Goal: Navigation & Orientation: Find specific page/section

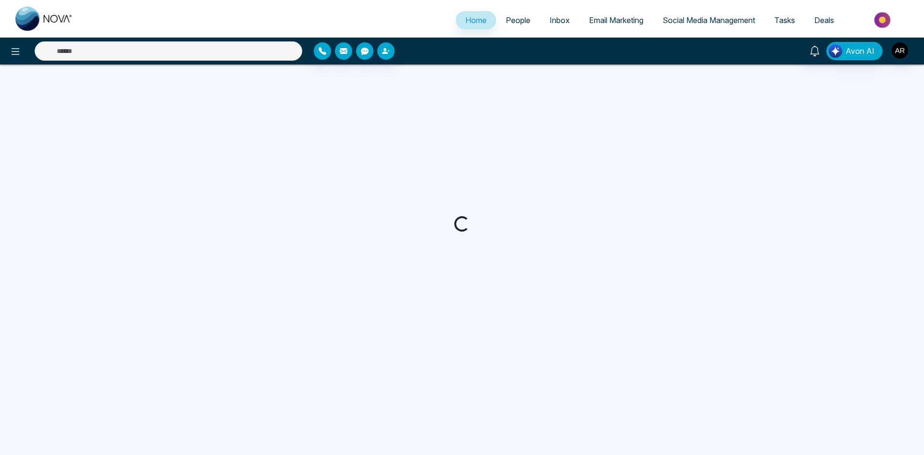
select select "*"
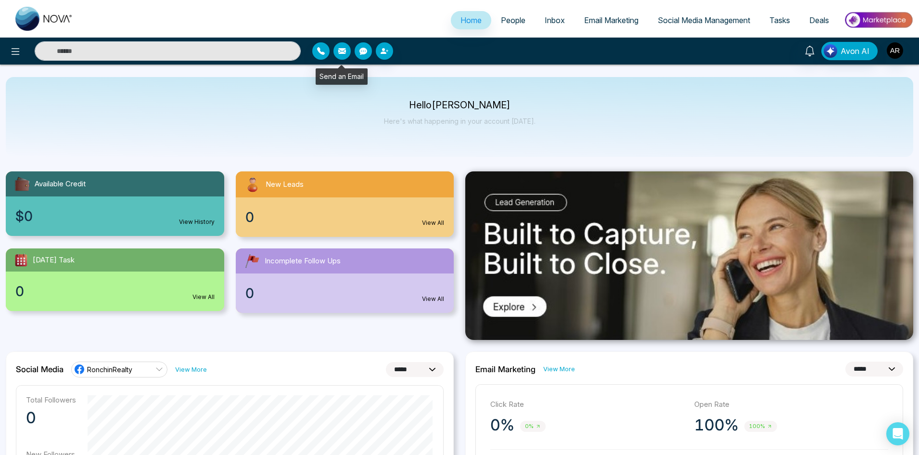
click at [347, 49] on button "button" at bounding box center [342, 50] width 17 height 17
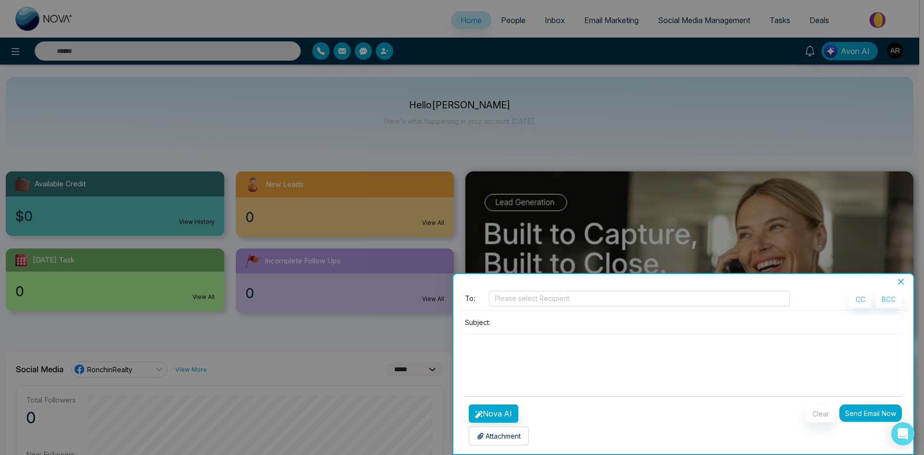
click at [900, 281] on icon "close" at bounding box center [901, 282] width 6 height 6
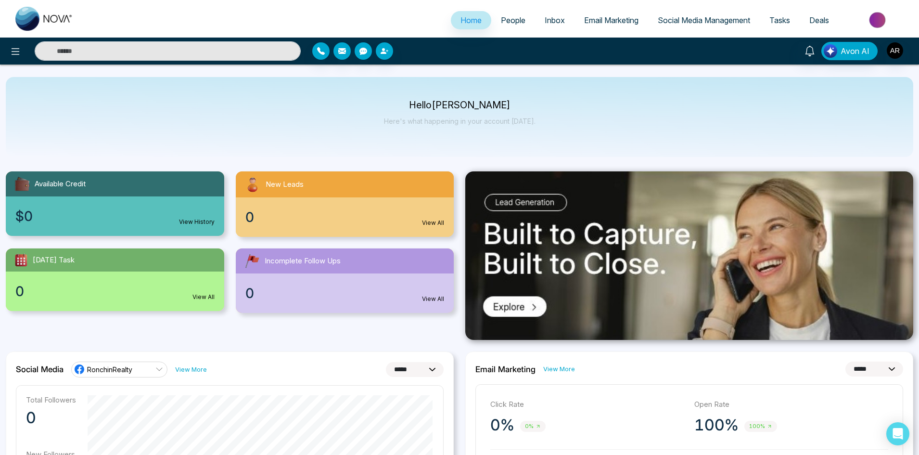
click at [591, 16] on span "Email Marketing" at bounding box center [611, 20] width 54 height 10
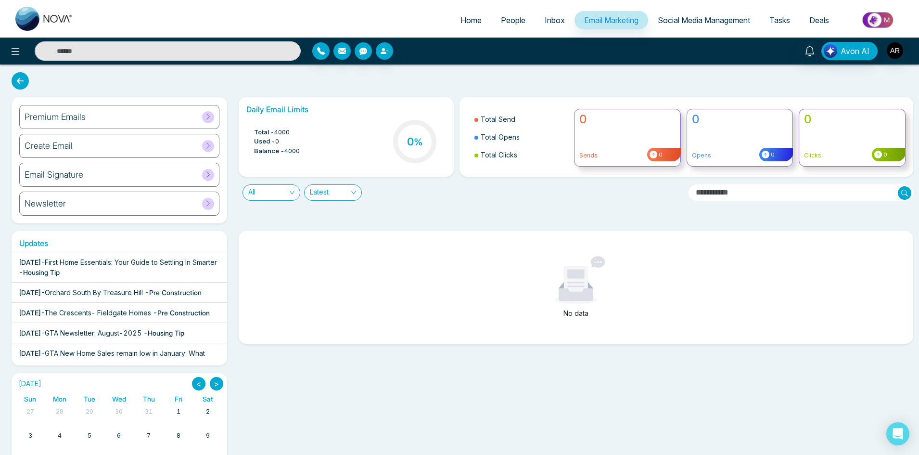
click at [208, 171] on icon at bounding box center [208, 174] width 7 height 7
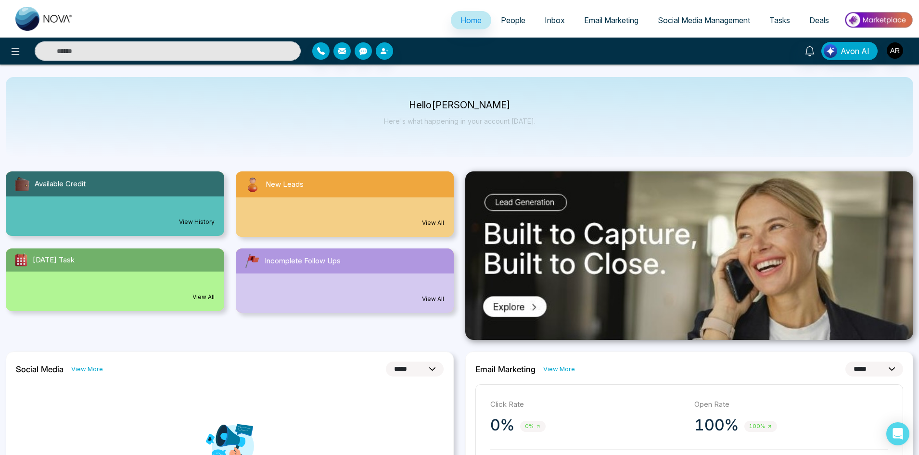
select select "*"
